Goal: Complete application form

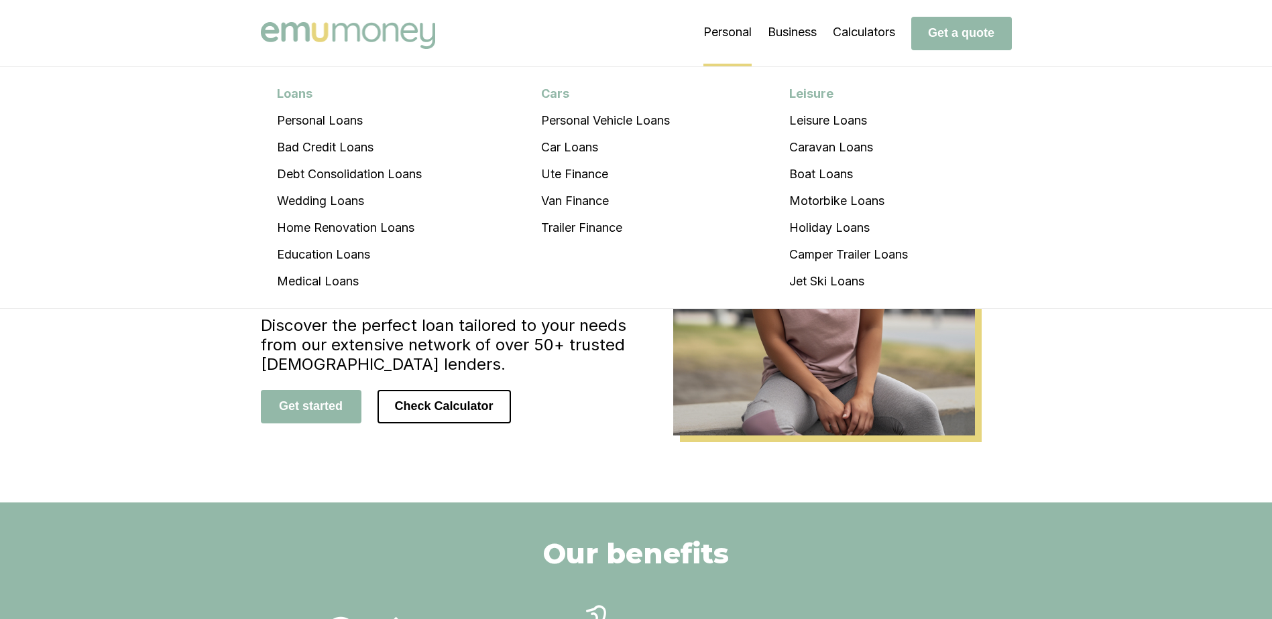
click at [719, 31] on li "Personal Loans Personal Loans Bad Credit Loans Debt Consolidation Loans Wedding…" at bounding box center [727, 32] width 48 height 67
click at [606, 121] on li "Personal Vehicle Loans" at bounding box center [605, 120] width 161 height 27
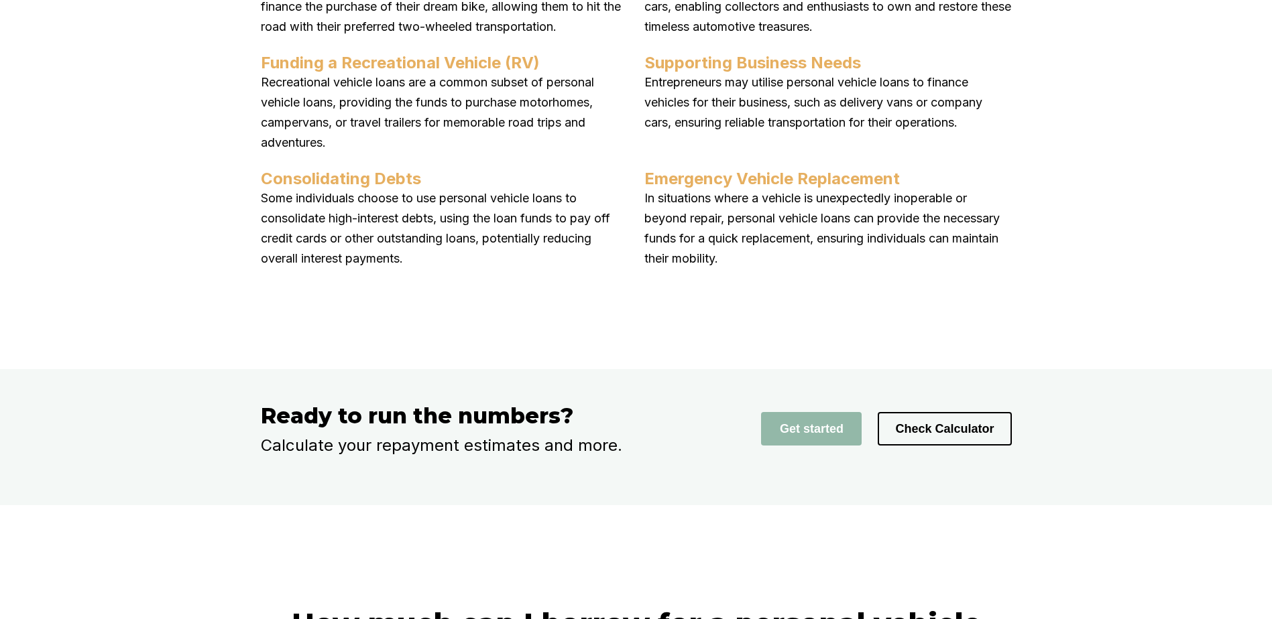
scroll to position [1944, 0]
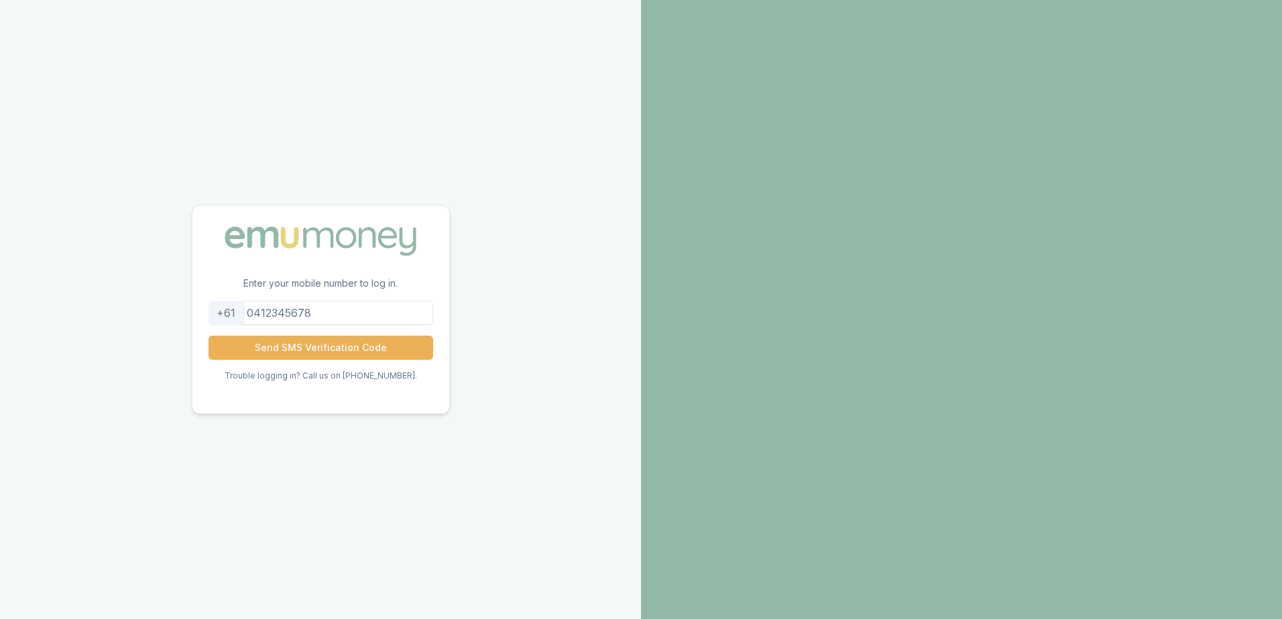
click at [331, 307] on input "tel" at bounding box center [321, 313] width 225 height 24
type input "410182678"
click at [326, 350] on button "Send SMS Verification Code" at bounding box center [321, 348] width 225 height 24
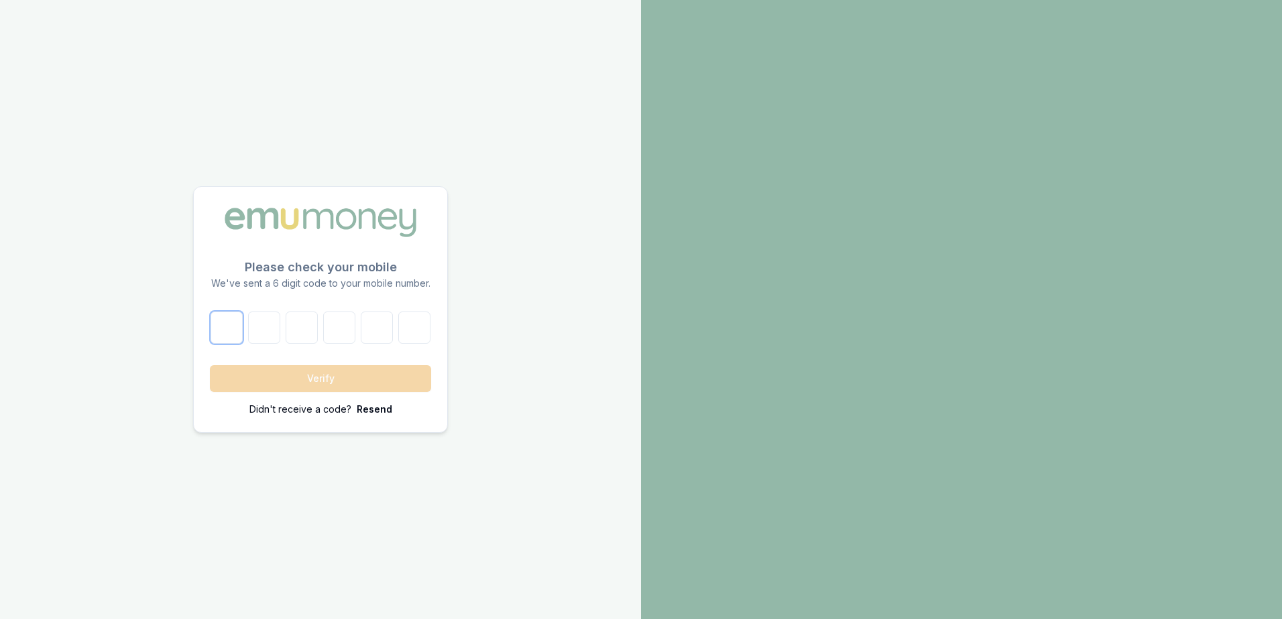
click at [239, 326] on input "number" at bounding box center [227, 328] width 32 height 32
type input "7"
type input "3"
type input "6"
type input "4"
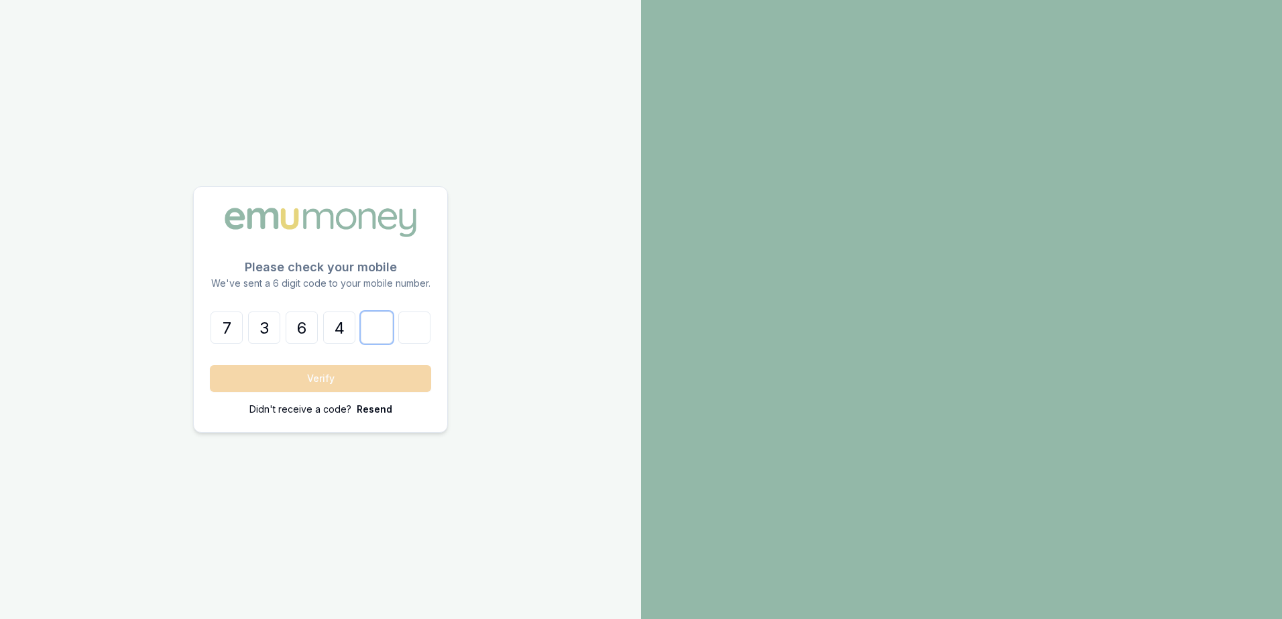
type input "6"
type input "2"
click at [270, 378] on button "Verify" at bounding box center [320, 378] width 221 height 27
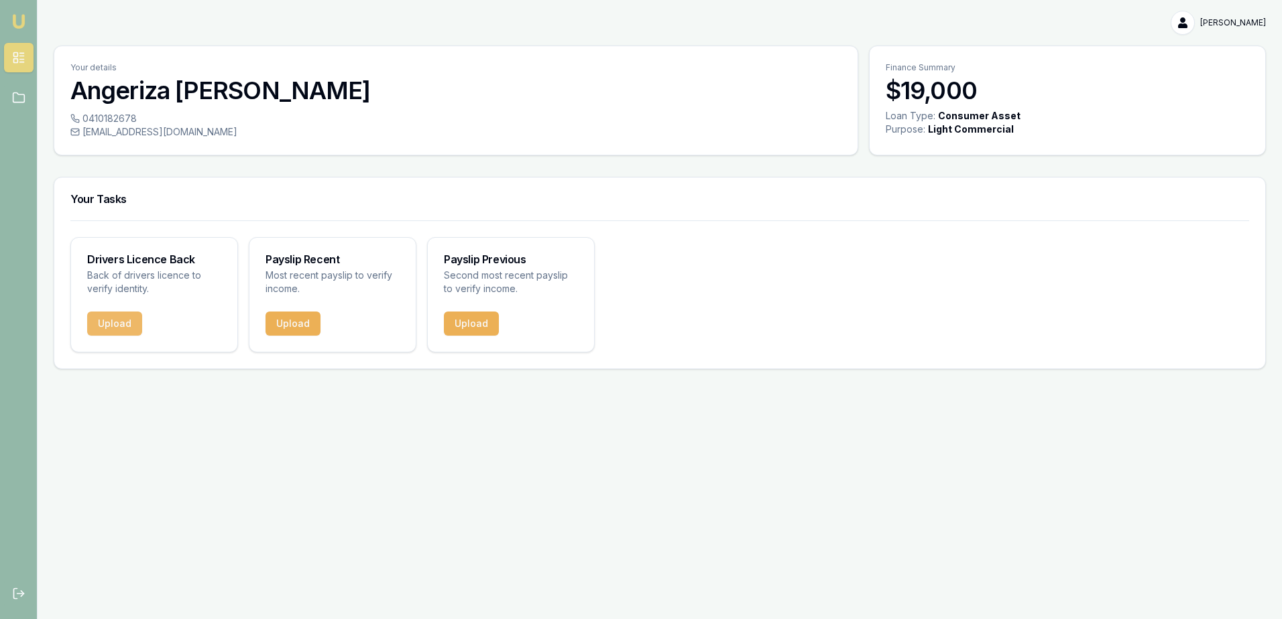
click at [120, 326] on button "Upload" at bounding box center [114, 324] width 55 height 24
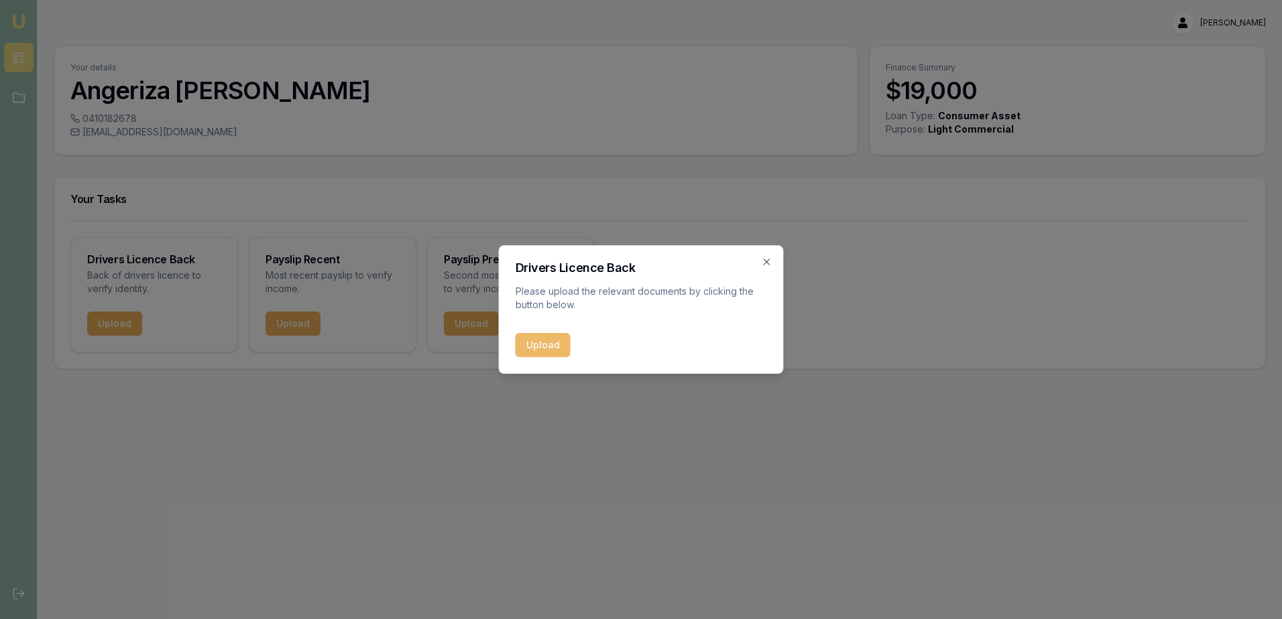
click at [544, 343] on button "Upload" at bounding box center [543, 345] width 55 height 24
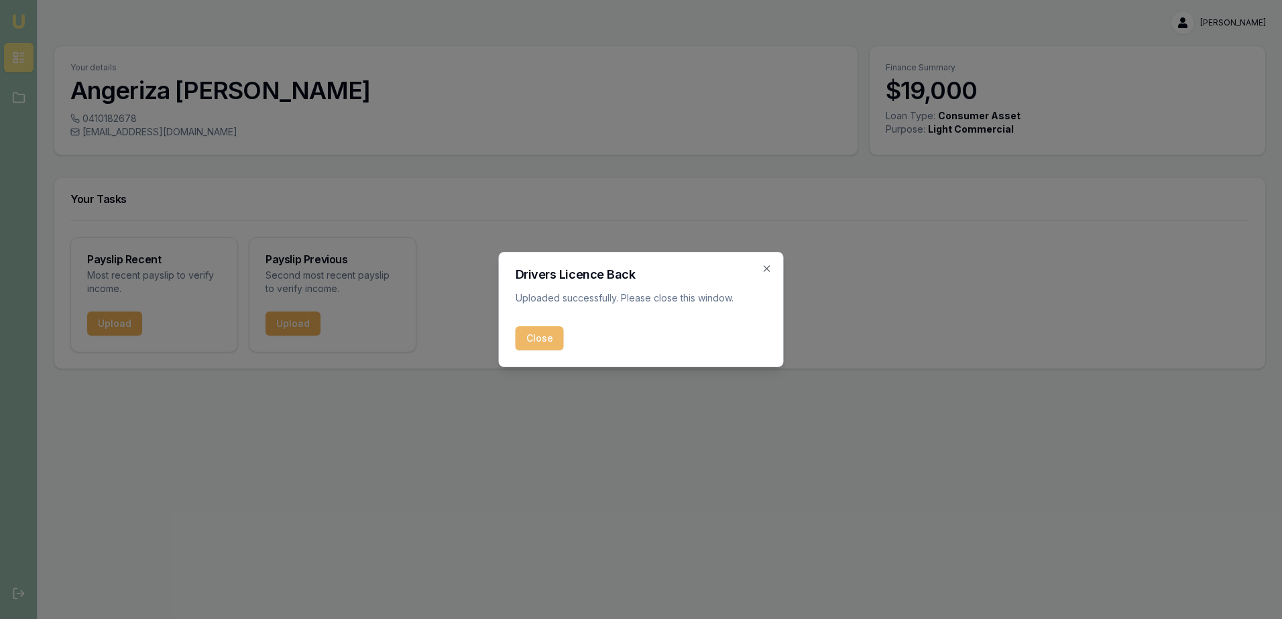
click at [545, 344] on button "Close" at bounding box center [540, 338] width 48 height 24
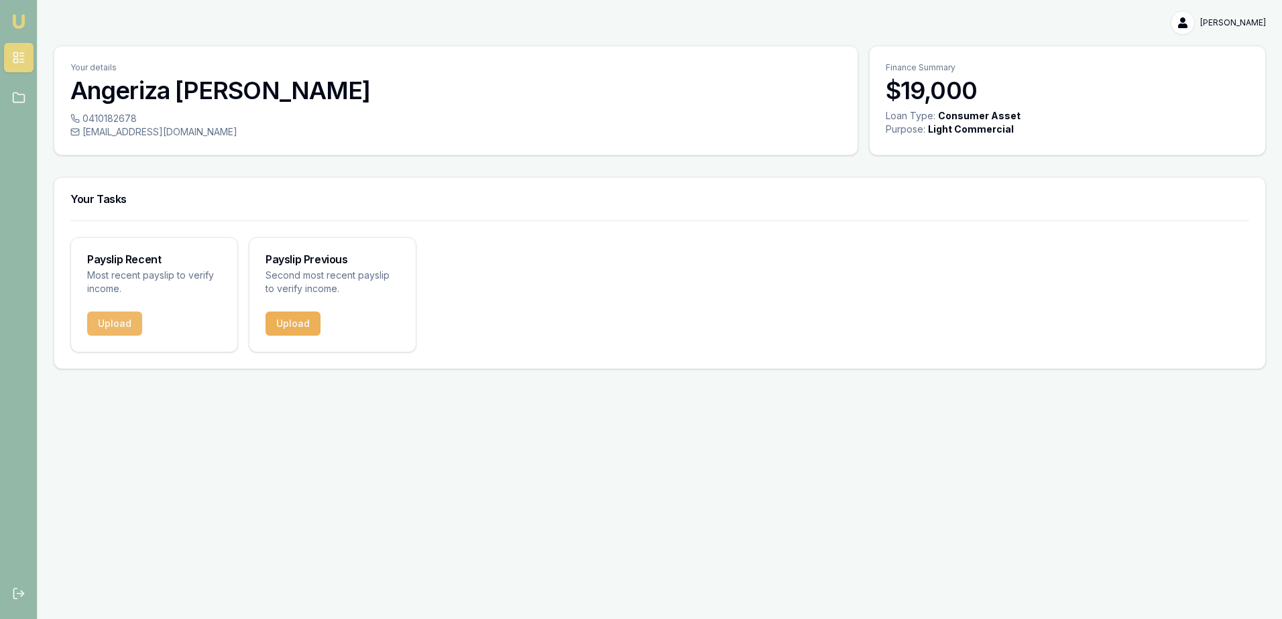
click at [115, 331] on button "Upload" at bounding box center [114, 324] width 55 height 24
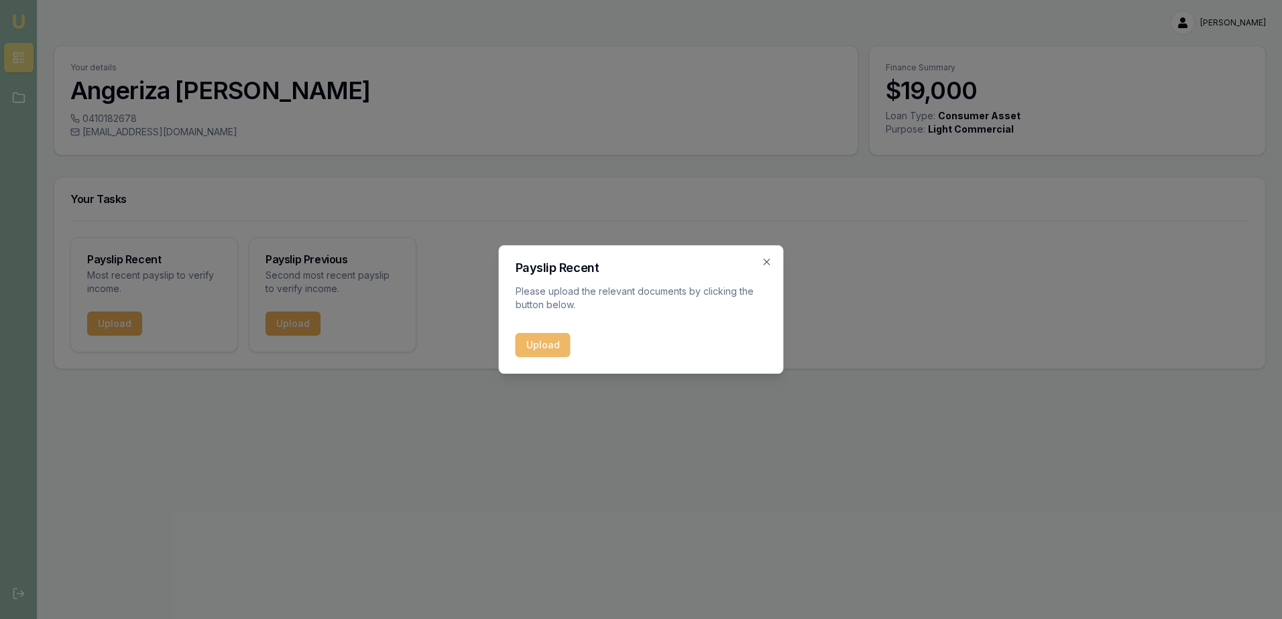
click at [554, 350] on button "Upload" at bounding box center [543, 345] width 55 height 24
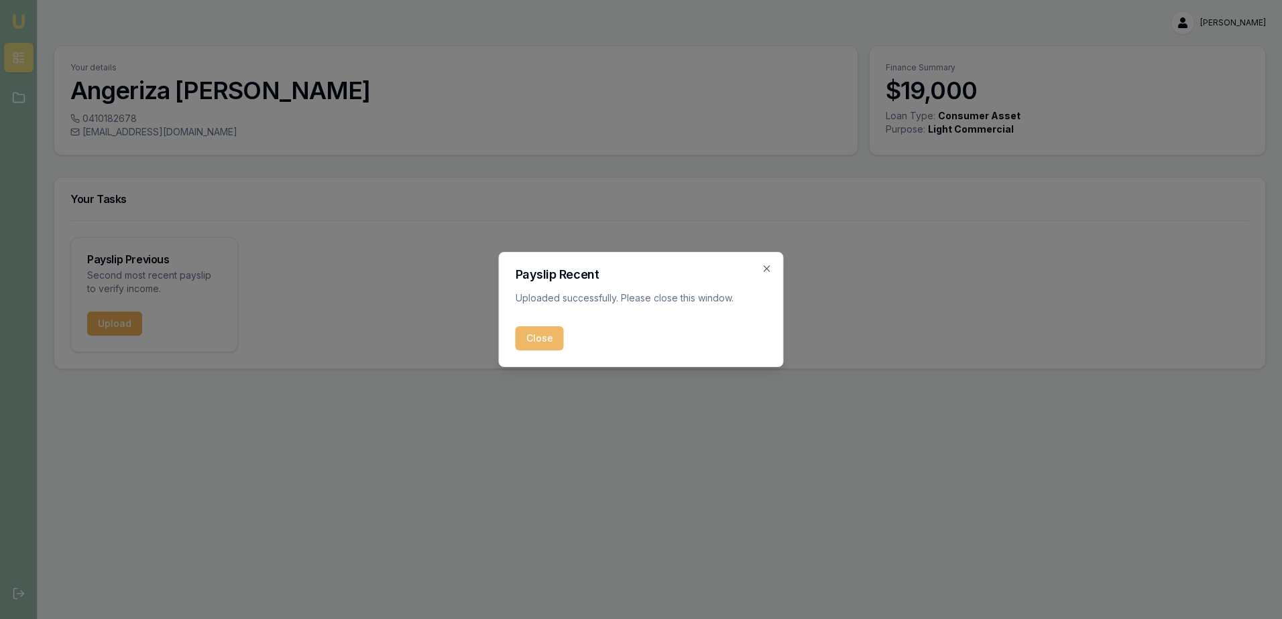
click at [544, 335] on button "Close" at bounding box center [540, 338] width 48 height 24
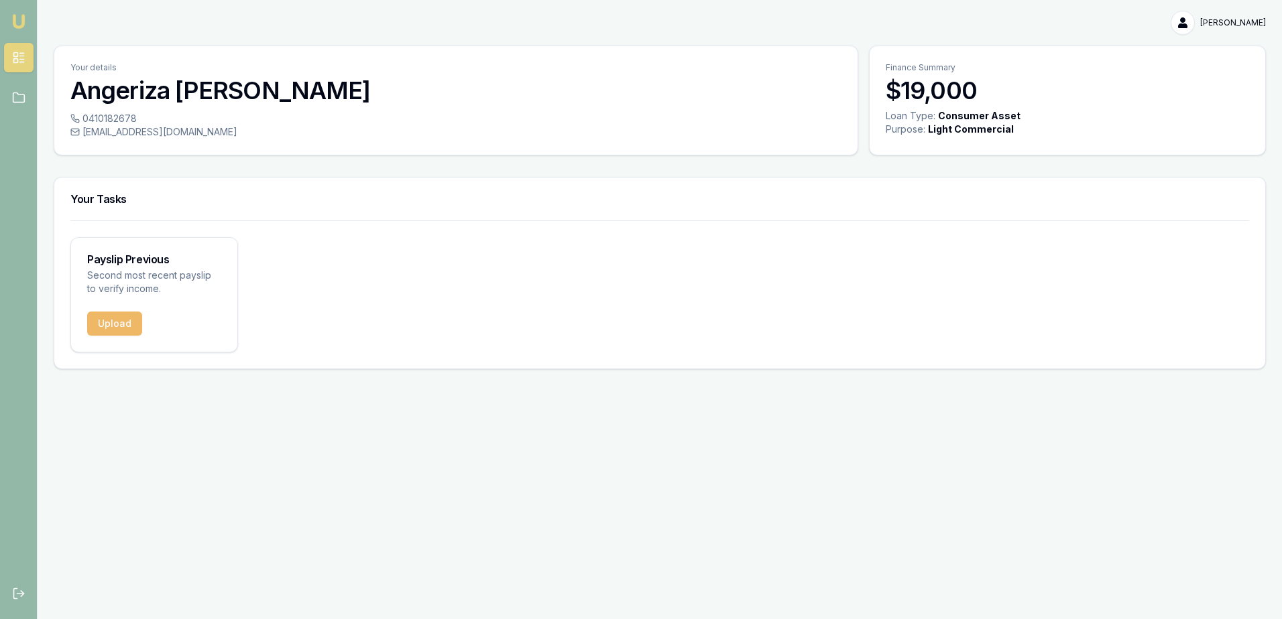
click at [115, 323] on button "Upload" at bounding box center [114, 324] width 55 height 24
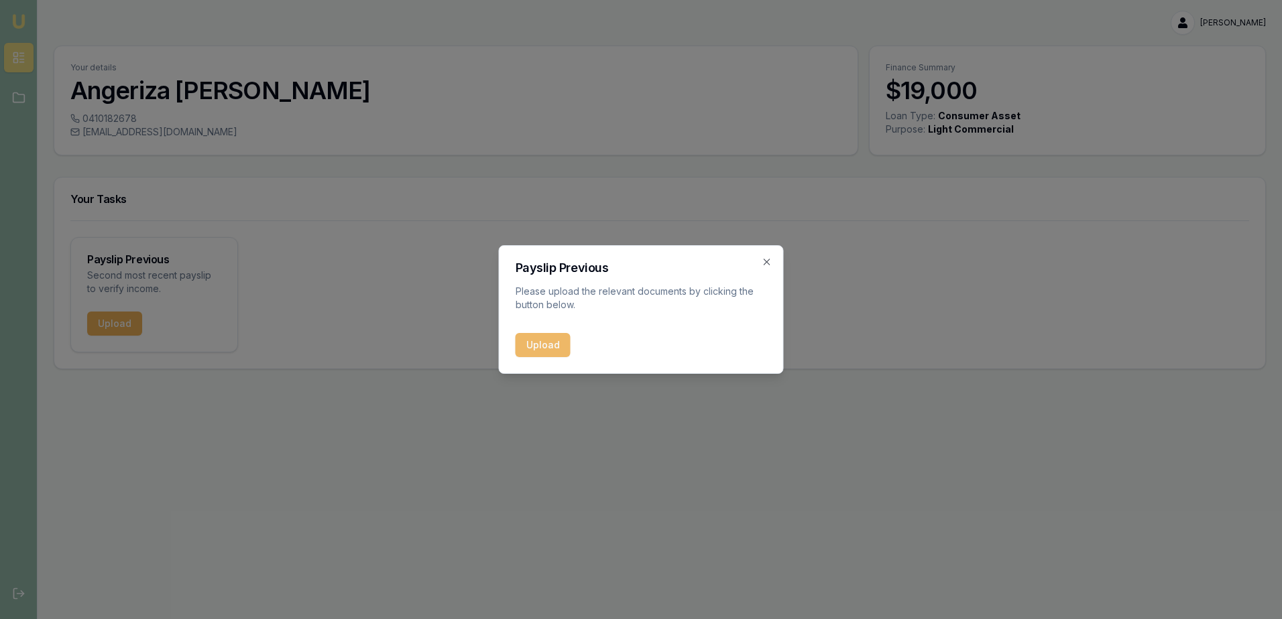
click at [541, 345] on button "Upload" at bounding box center [543, 345] width 55 height 24
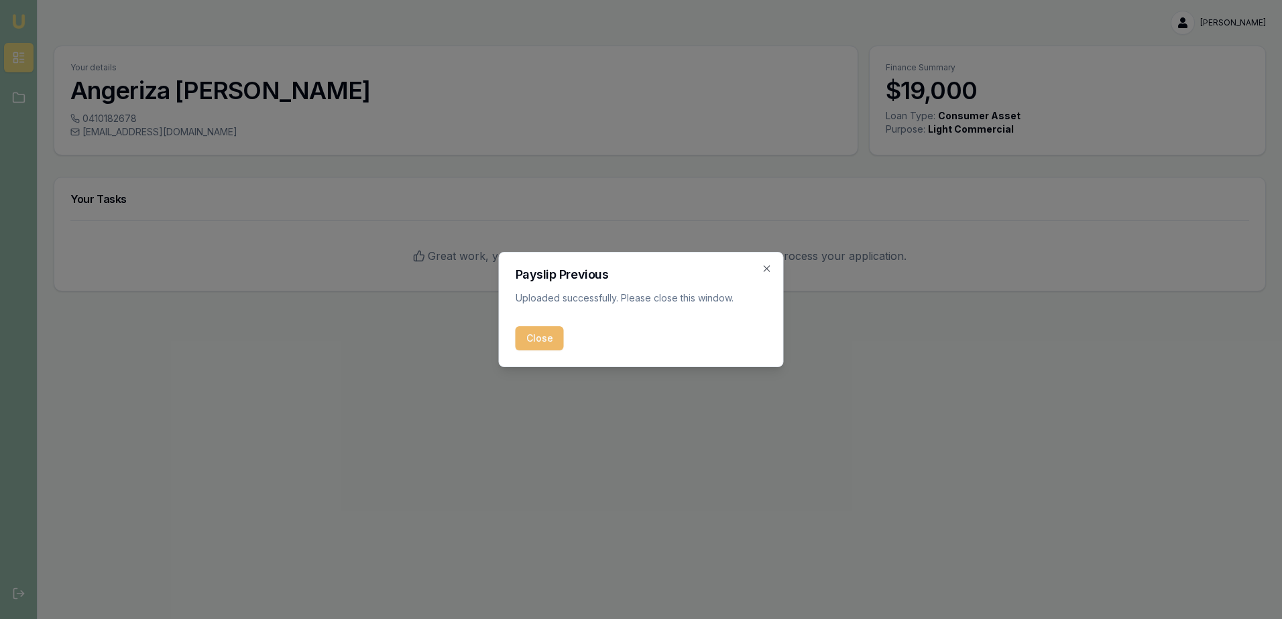
click at [532, 336] on button "Close" at bounding box center [540, 338] width 48 height 24
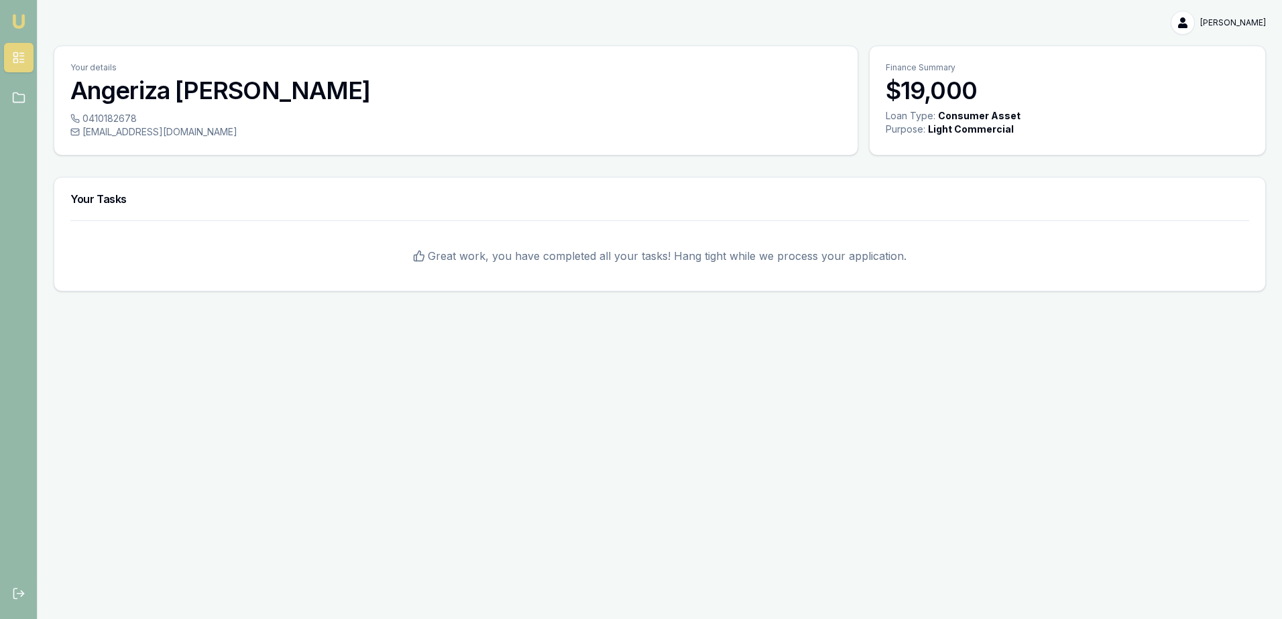
click at [561, 455] on div "Emu Broker [PERSON_NAME] Toggle Menu Your details [PERSON_NAME] 0410182678 [EMA…" at bounding box center [641, 309] width 1282 height 619
click at [1244, 27] on html "Emu Broker [PERSON_NAME] Toggle Menu Your details [PERSON_NAME] 0410182678 [EMA…" at bounding box center [641, 309] width 1282 height 619
click at [1204, 54] on div "My Account" at bounding box center [1222, 51] width 79 height 21
